Goal: Task Accomplishment & Management: Use online tool/utility

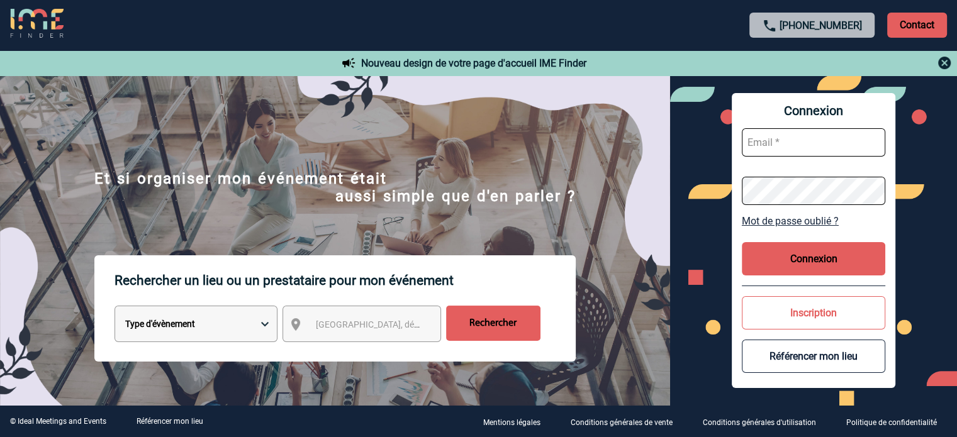
type input "eperiou@ime-groupe.com"
click at [780, 260] on button "Connexion" at bounding box center [812, 258] width 143 height 33
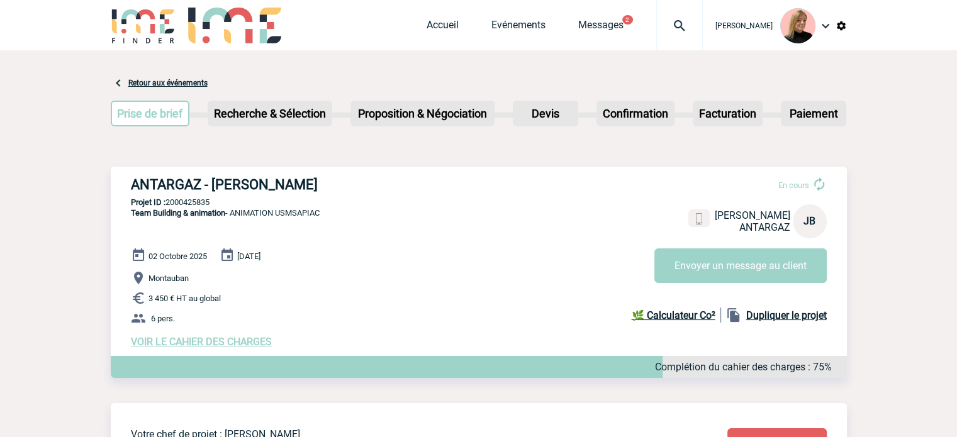
click at [254, 344] on span "VOIR LE CAHIER DES CHARGES" at bounding box center [201, 342] width 141 height 12
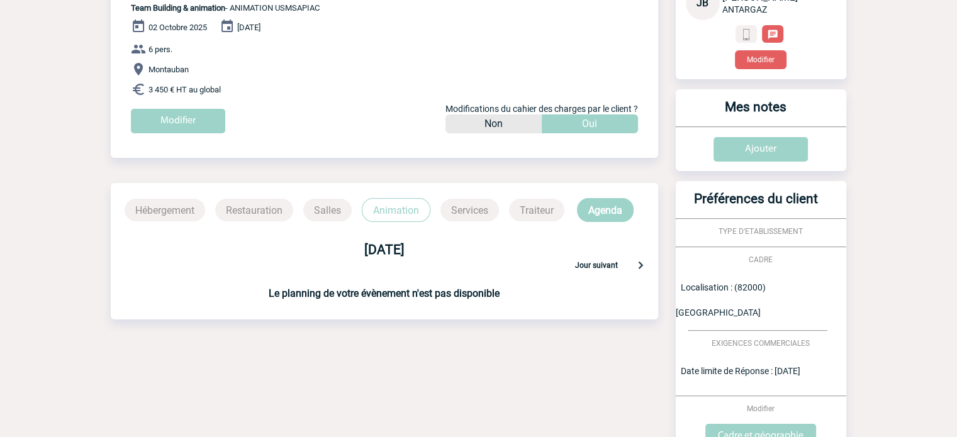
scroll to position [35, 0]
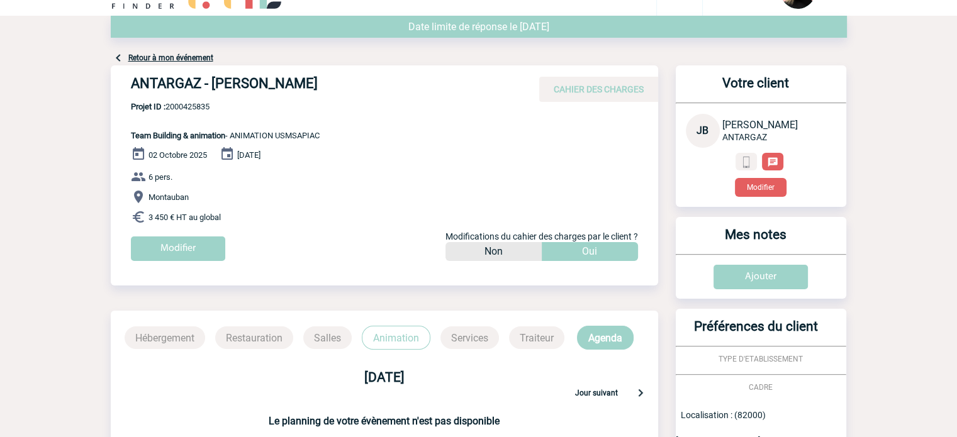
click at [384, 336] on p "Animation" at bounding box center [396, 338] width 69 height 24
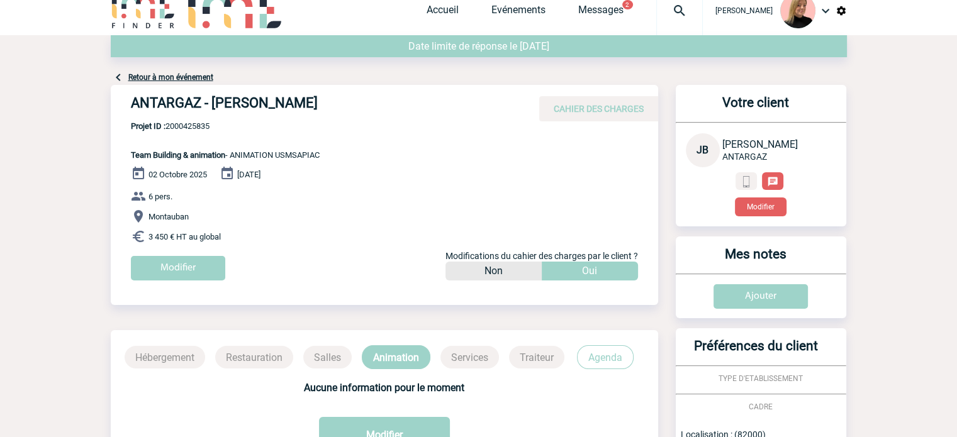
scroll to position [0, 0]
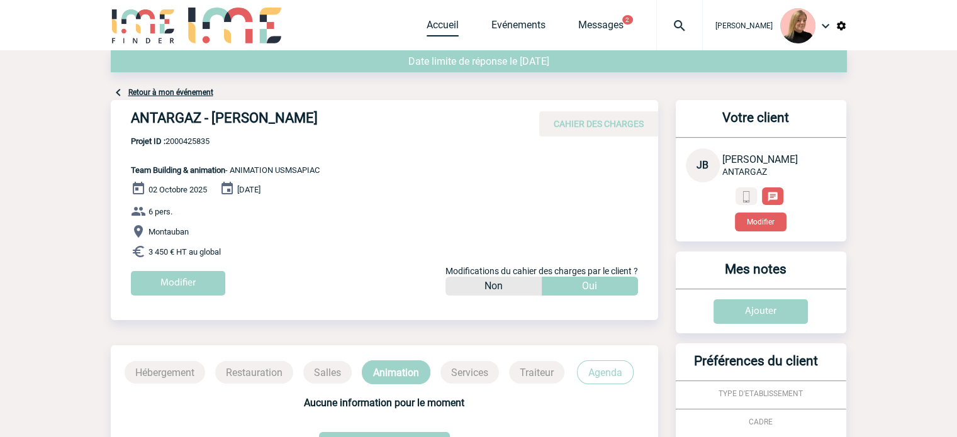
click at [440, 32] on link "Accueil" at bounding box center [442, 28] width 32 height 18
